Goal: Information Seeking & Learning: Learn about a topic

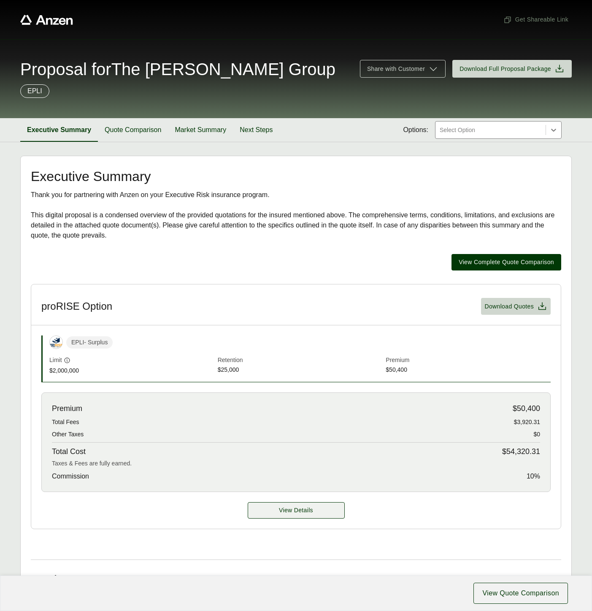
scroll to position [187, 0]
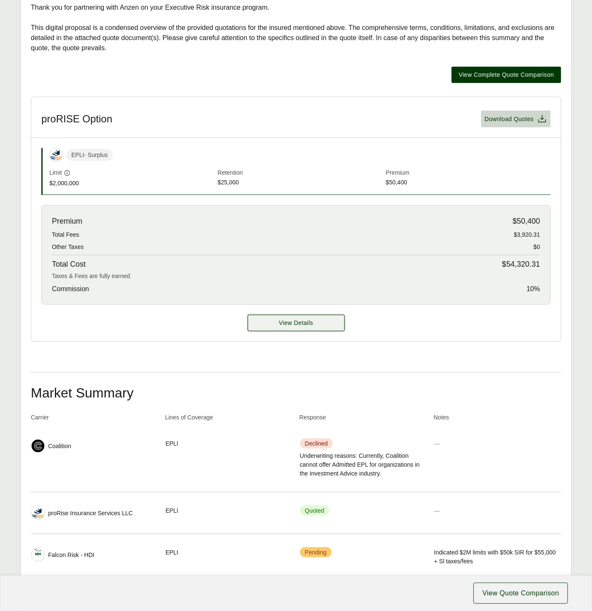
click at [291, 316] on button "View Details" at bounding box center [296, 323] width 97 height 16
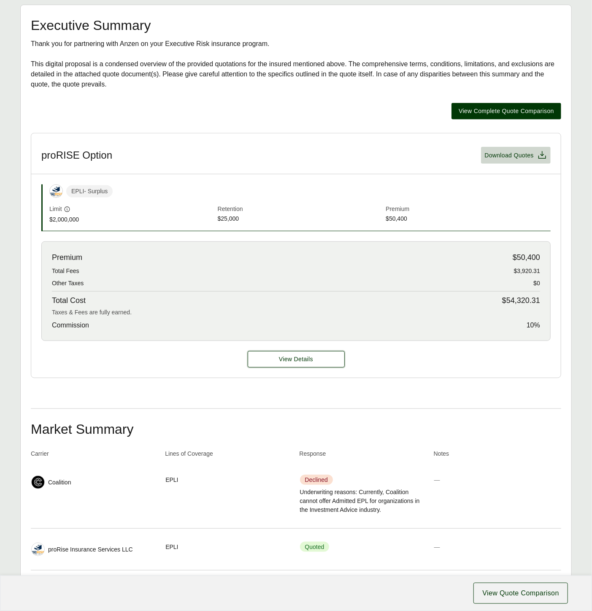
scroll to position [148, 0]
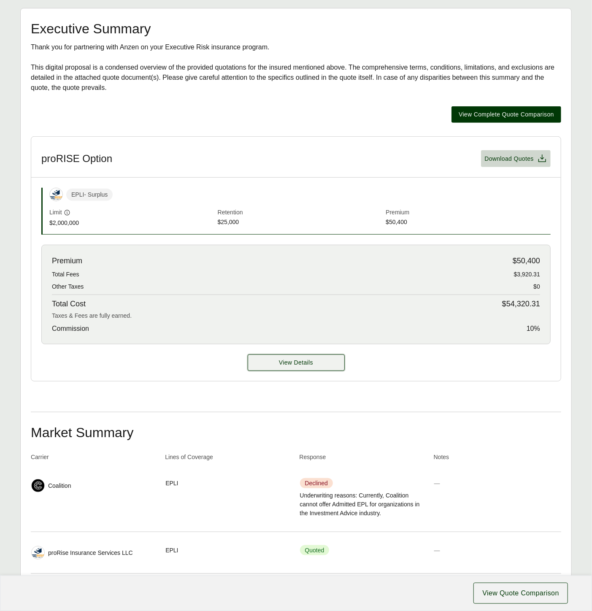
click at [303, 368] on button "View Details" at bounding box center [296, 363] width 97 height 16
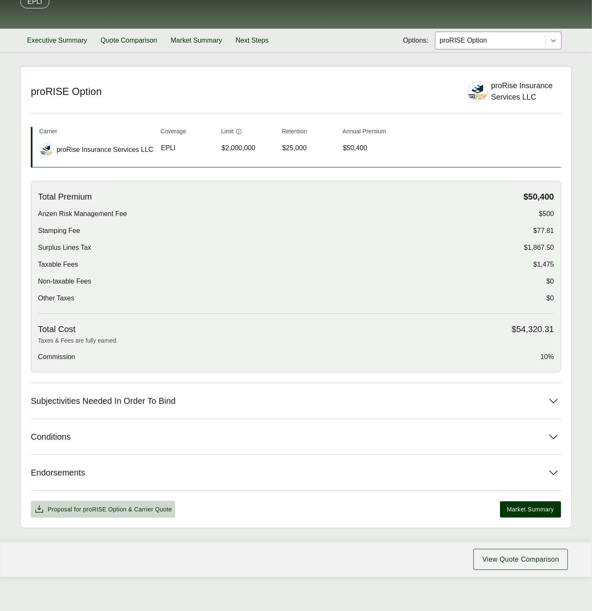
scroll to position [90, 0]
click at [331, 393] on button "Subjectivities Needed In Order To Bind" at bounding box center [296, 400] width 531 height 35
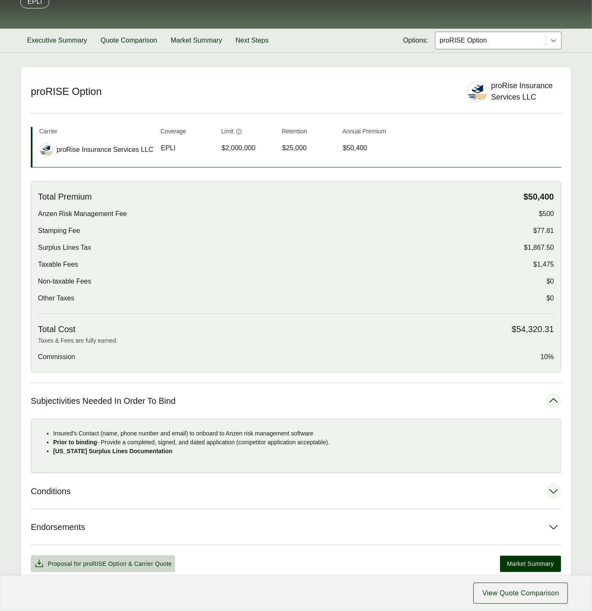
click at [313, 487] on button "Conditions" at bounding box center [296, 491] width 531 height 35
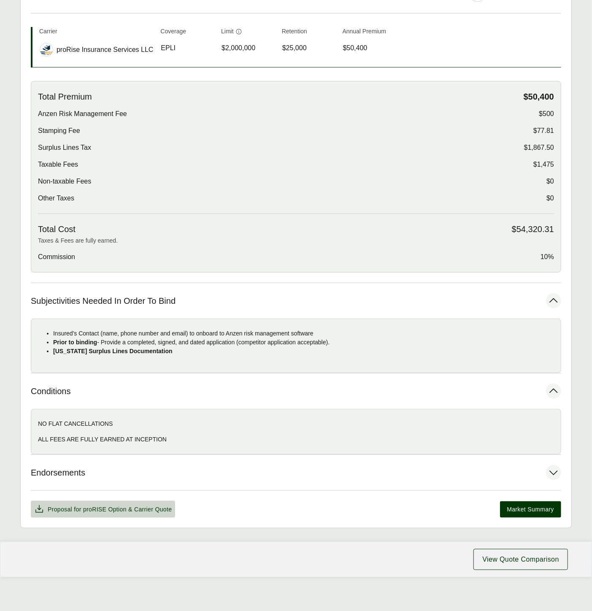
click at [312, 475] on button "Endorsements" at bounding box center [296, 472] width 531 height 35
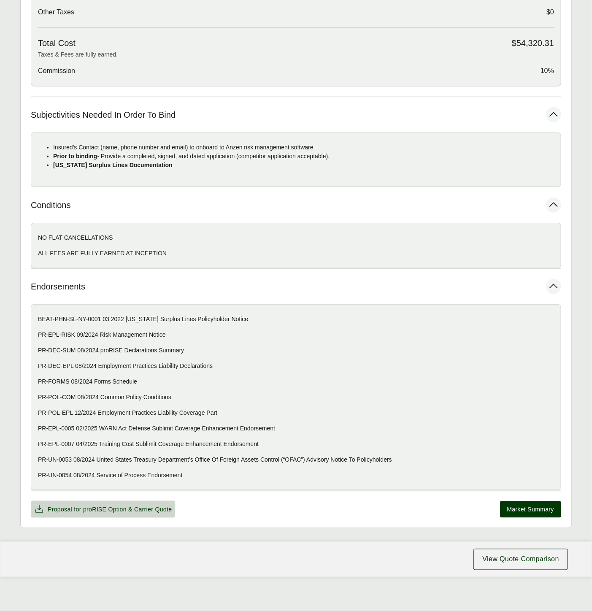
scroll to position [376, 0]
click at [317, 52] on p "Taxes & Fees are fully earned." at bounding box center [296, 54] width 516 height 9
